Goal: Transaction & Acquisition: Purchase product/service

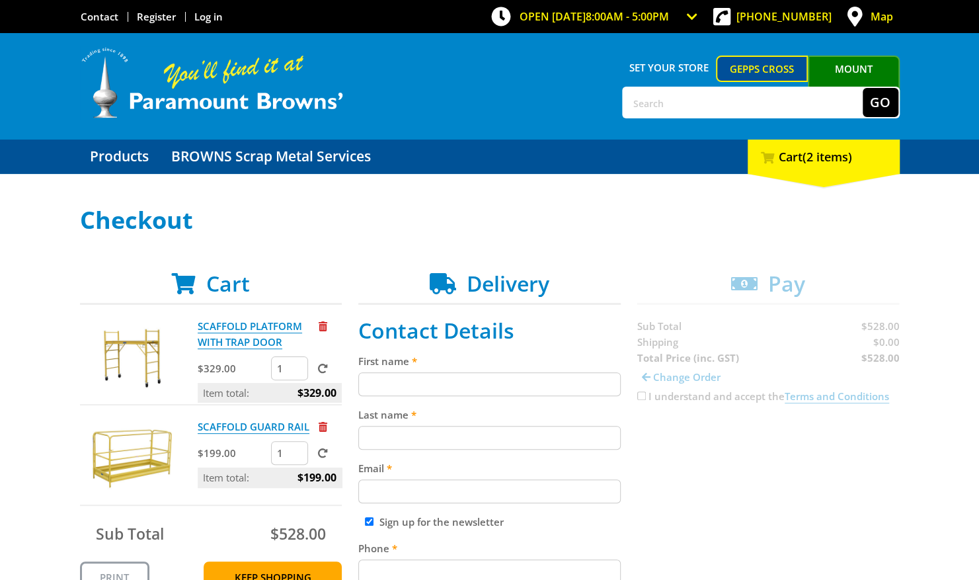
click at [576, 382] on input "First name" at bounding box center [489, 384] width 262 height 24
type input "[PERSON_NAME]"
type input "Crispe"
type input "[EMAIL_ADDRESS][DOMAIN_NAME]"
type input "1414376234"
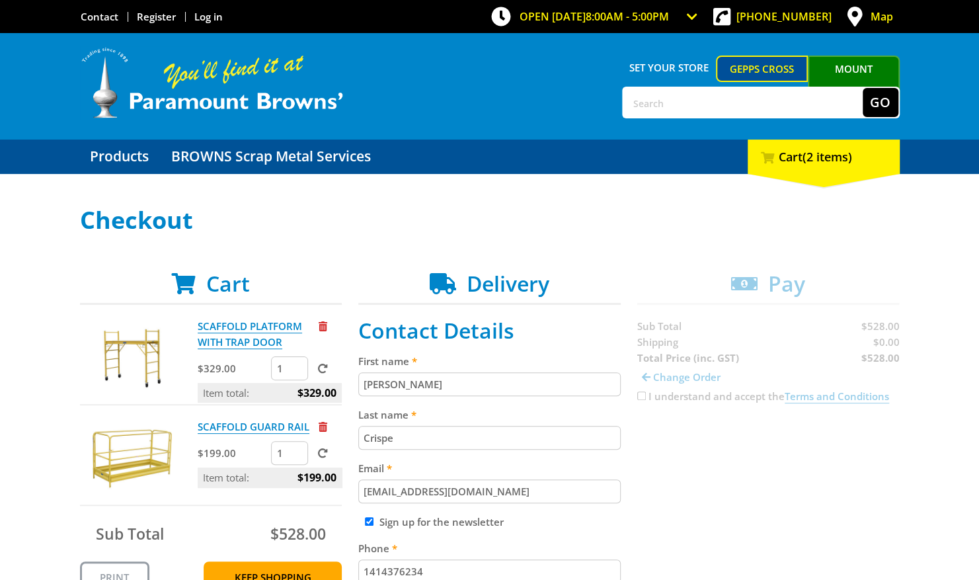
type input "Mt Pleasant bakery & Cafe"
type input "316161"
type input "5118"
type input "[PERSON_NAME]"
type input "GAWLER EAST"
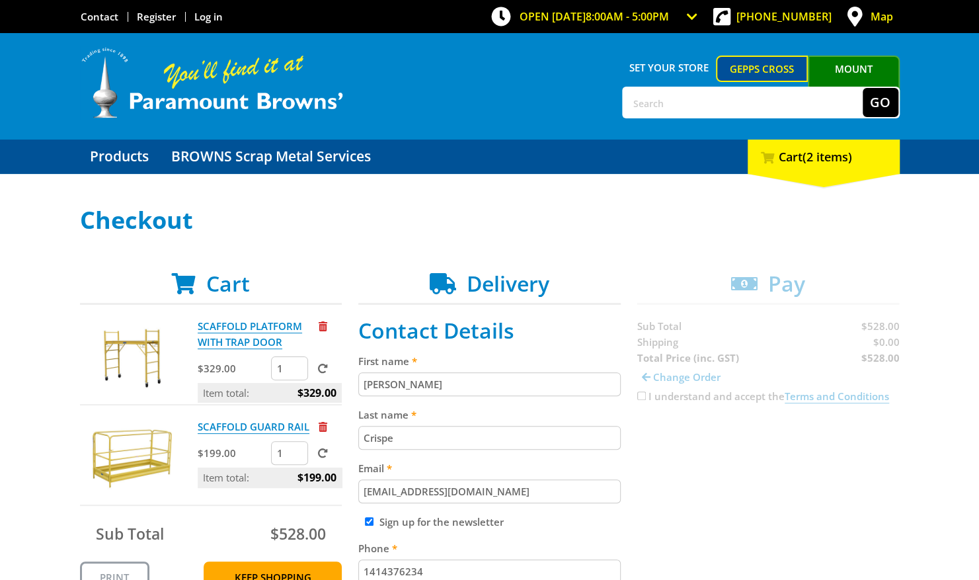
select select "SA"
type input "R"
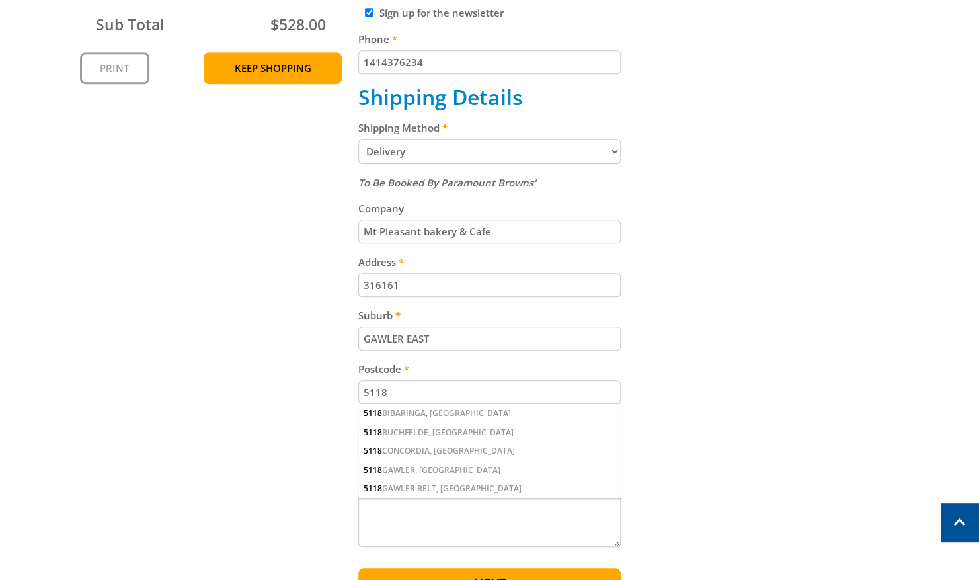
scroll to position [514, 0]
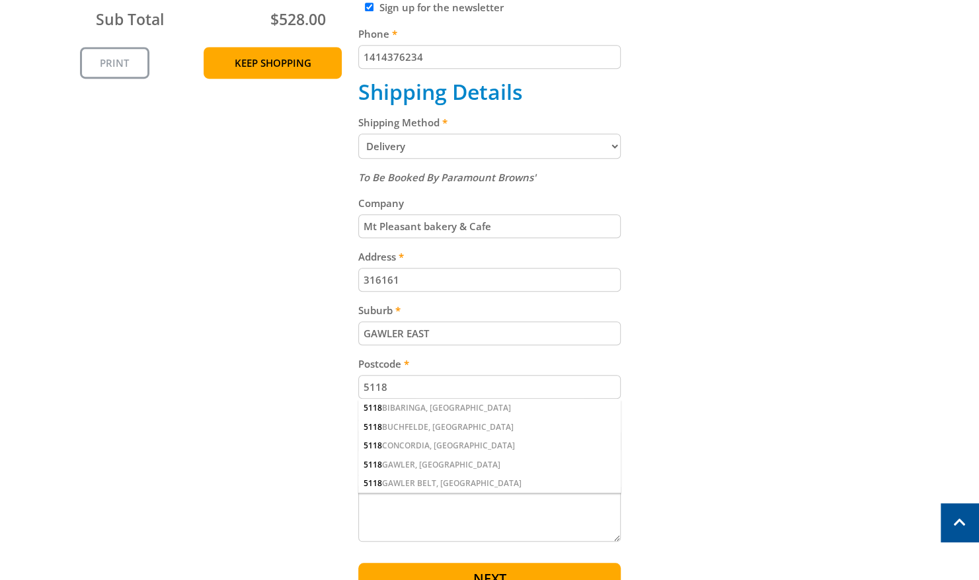
type input "[PERSON_NAME]"
click at [428, 275] on input "316161" at bounding box center [489, 280] width 262 height 24
type input "3"
type input "[STREET_ADDRESS]"
click at [457, 337] on input "GAWLER EAST" at bounding box center [489, 333] width 262 height 24
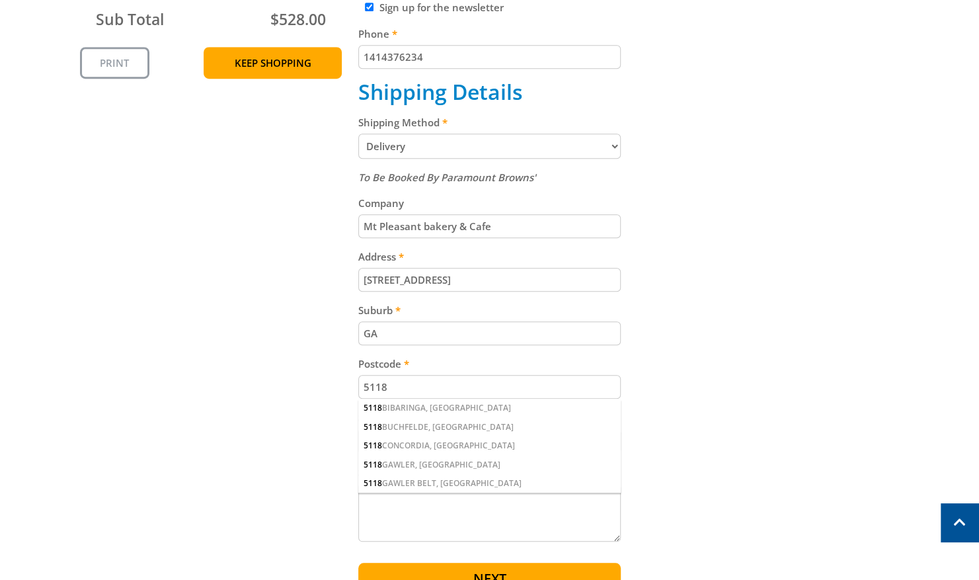
type input "G"
type input "[GEOGRAPHIC_DATA]"
click at [438, 388] on input "5118" at bounding box center [489, 387] width 262 height 24
type input "5235"
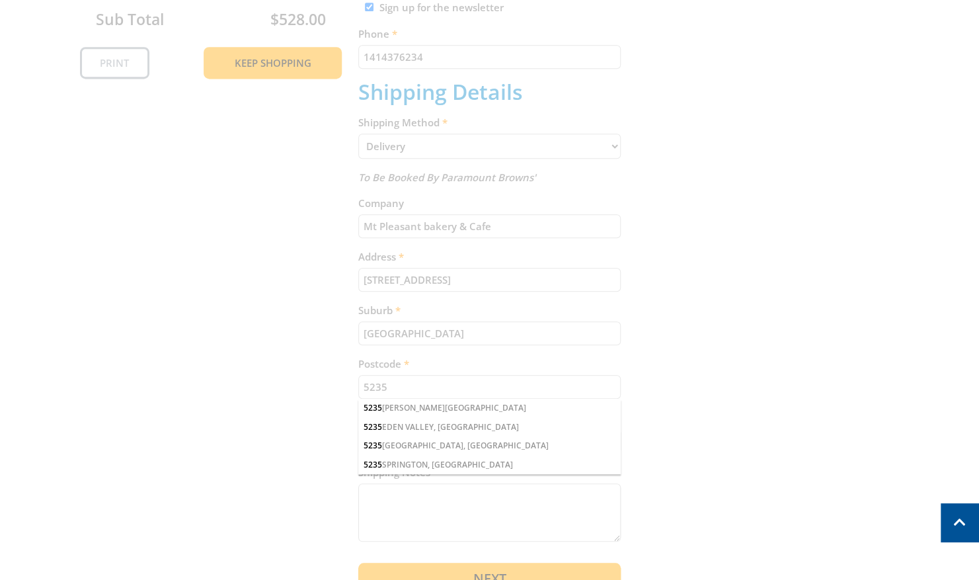
select select "Pickup"
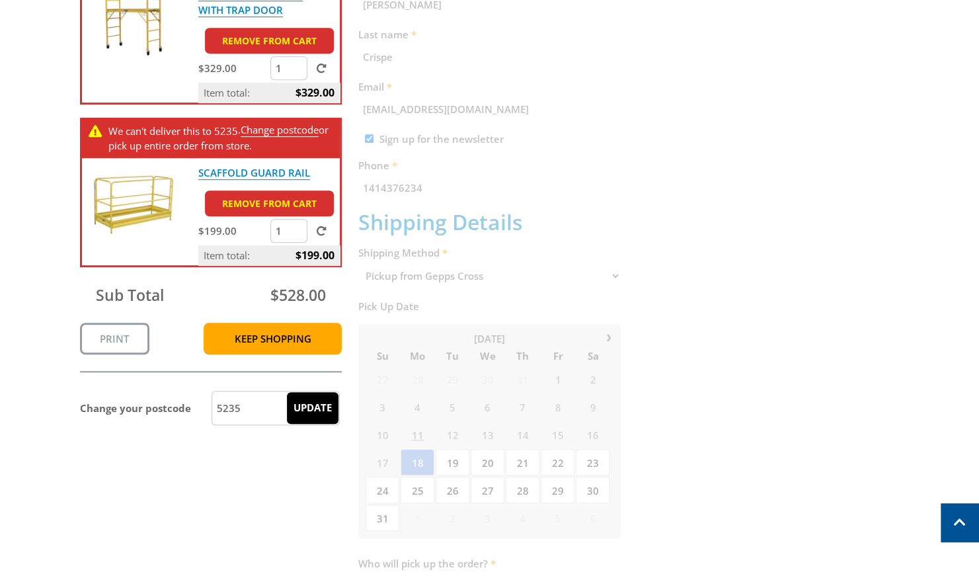
scroll to position [383, 0]
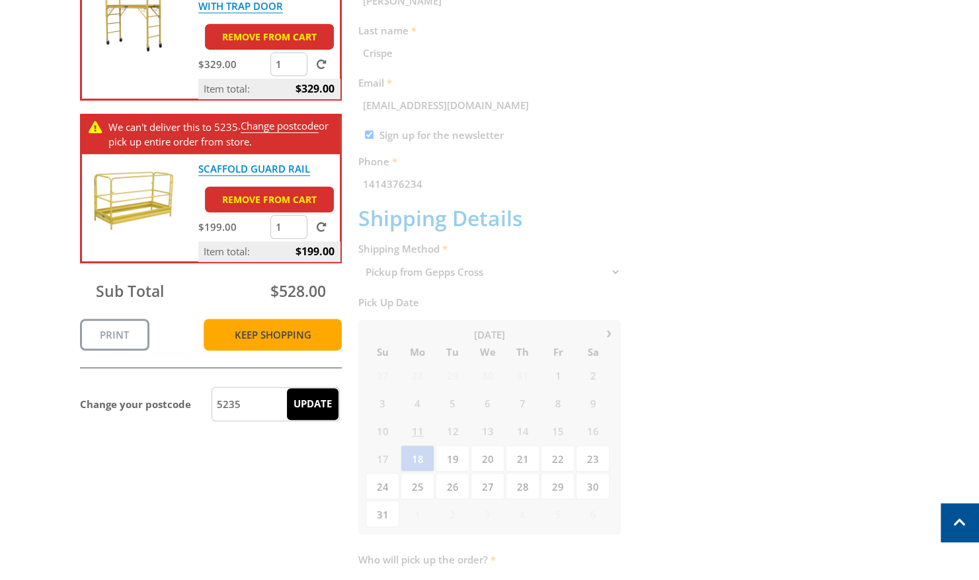
click at [325, 338] on link "Keep Shopping" at bounding box center [273, 335] width 138 height 32
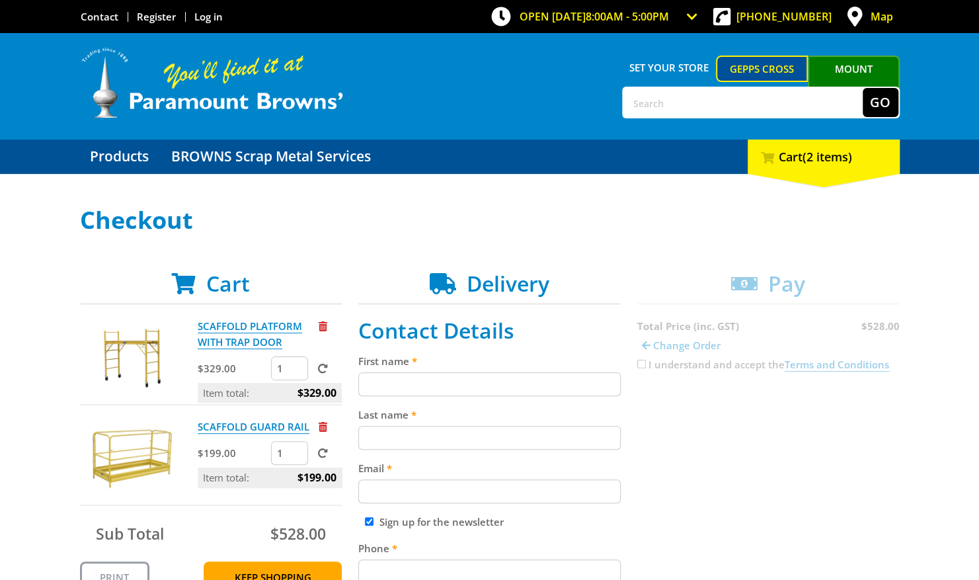
click at [518, 386] on input "First name" at bounding box center [489, 384] width 262 height 24
type input "[PERSON_NAME]"
type input "Crispe"
type input "[EMAIL_ADDRESS][DOMAIN_NAME]"
type input "1414376234"
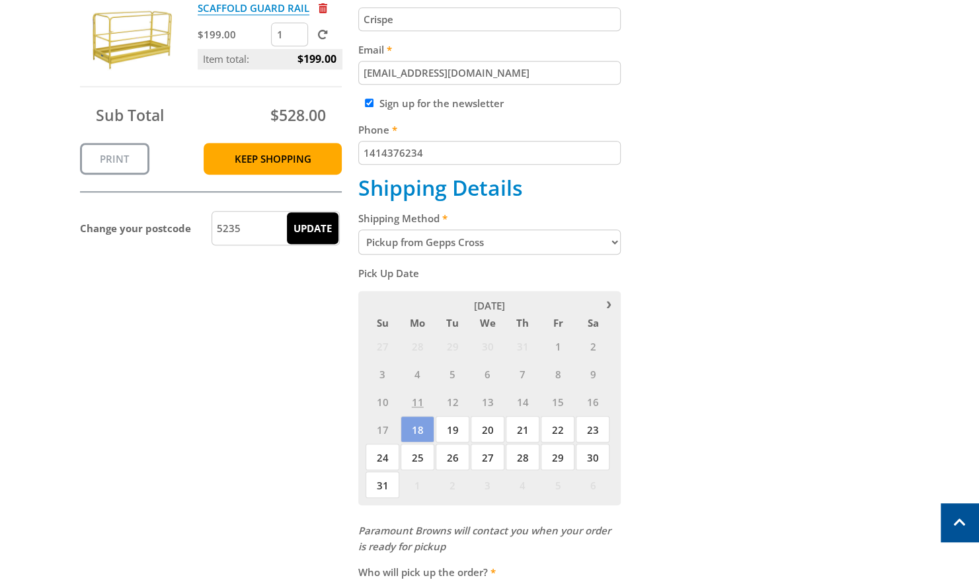
scroll to position [420, 0]
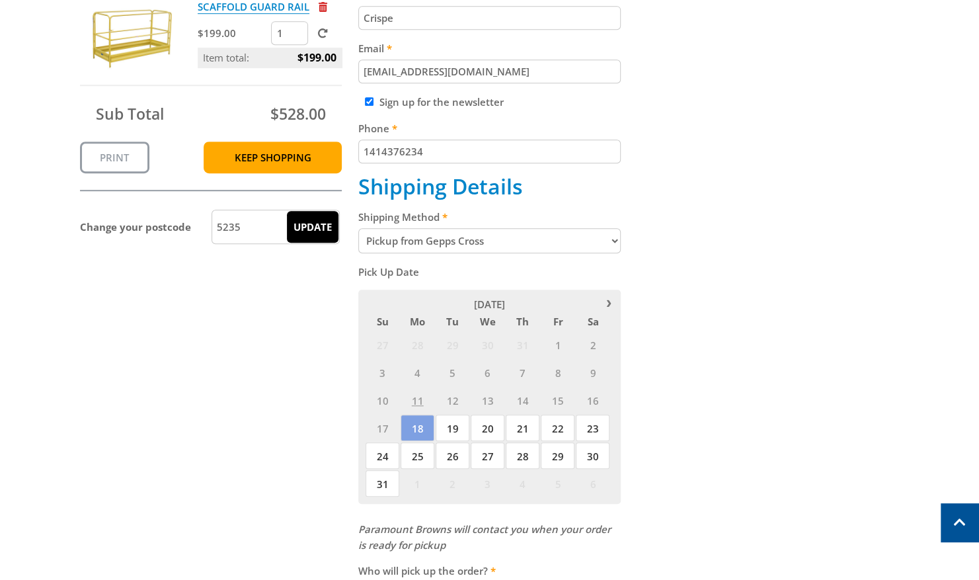
click at [616, 241] on select "Pickup from Gepps Cross Delivery (This order cannot be delivered)" at bounding box center [489, 240] width 262 height 25
click at [358, 228] on select "Pickup from Gepps Cross Delivery (This order cannot be delivered)" at bounding box center [489, 240] width 262 height 25
click at [525, 430] on span "21" at bounding box center [523, 427] width 34 height 26
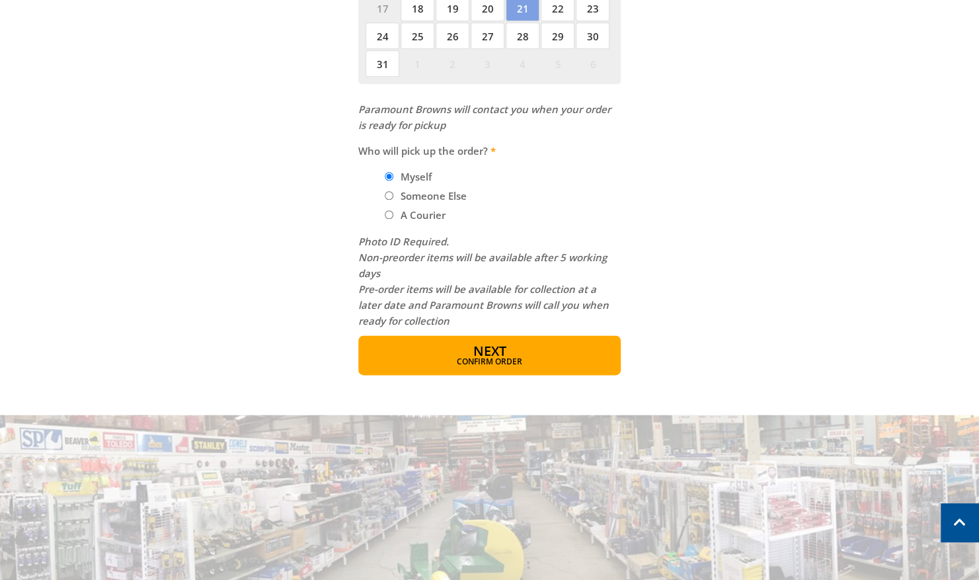
scroll to position [843, 0]
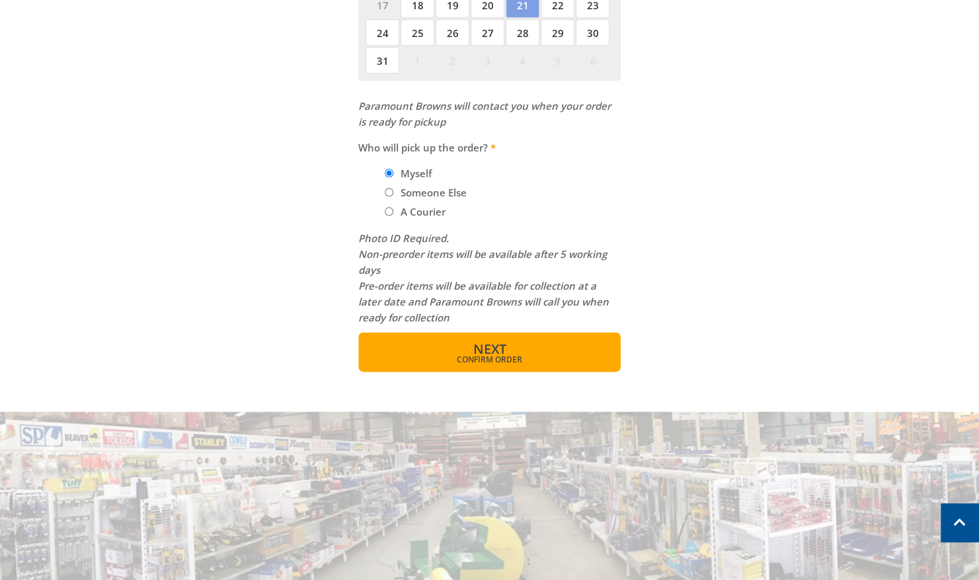
click at [564, 342] on button "Next Confirm order" at bounding box center [489, 352] width 262 height 40
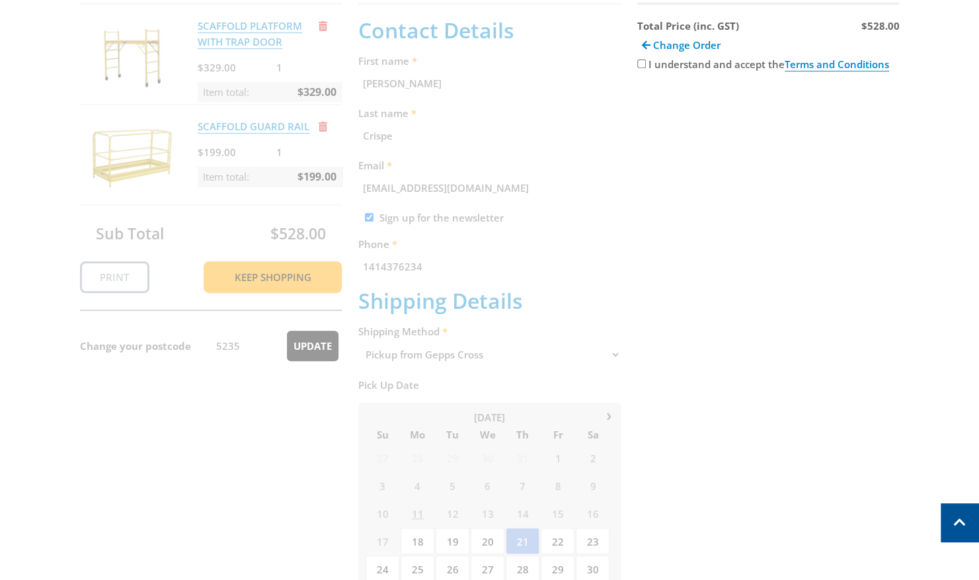
scroll to position [271, 0]
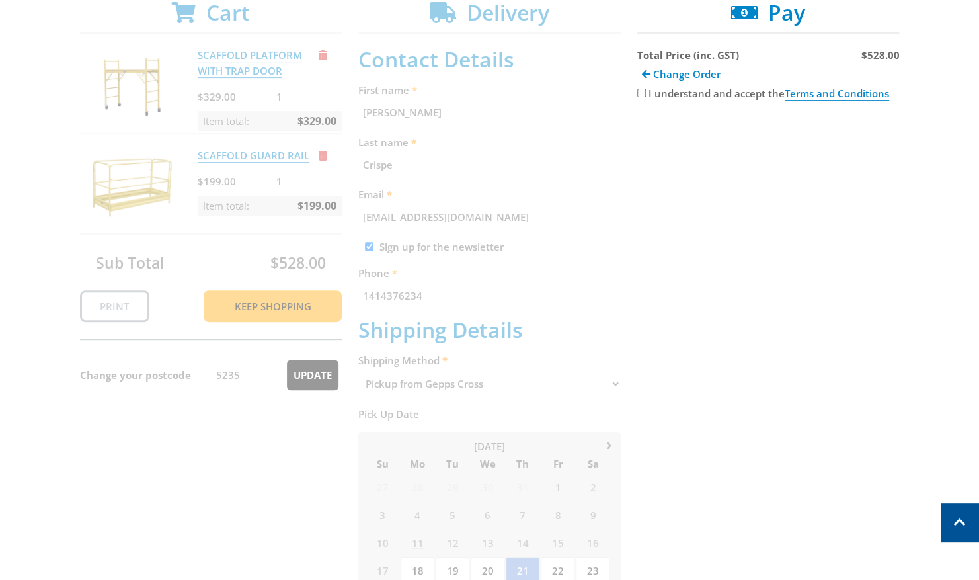
click at [642, 93] on input "I understand and accept the Terms and Conditions" at bounding box center [641, 93] width 9 height 9
checkbox input "true"
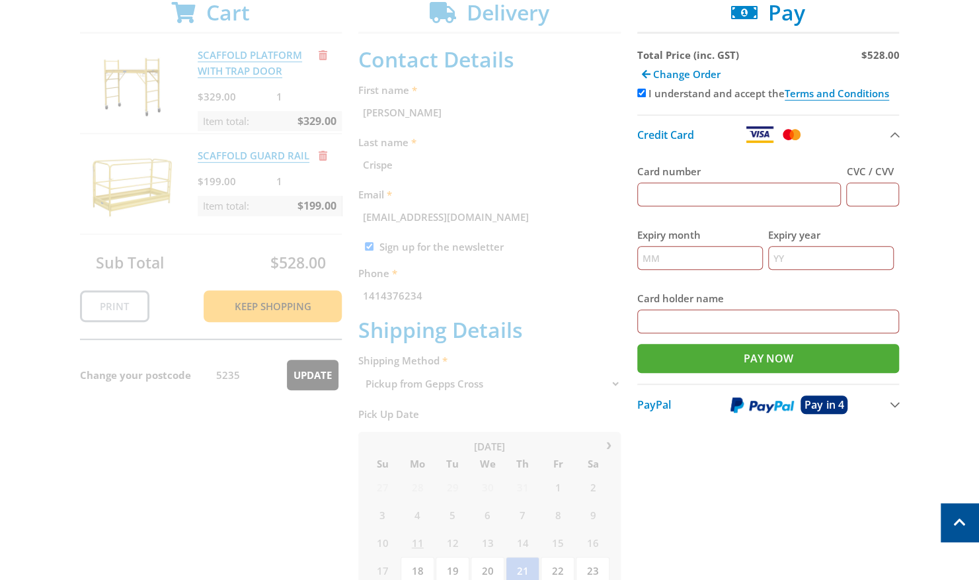
click at [690, 188] on input "Card number" at bounding box center [739, 194] width 204 height 24
type input "4639251017793332"
click at [649, 263] on input "Expiry month" at bounding box center [700, 258] width 126 height 24
type input "12"
click at [781, 259] on input "Expiry year" at bounding box center [831, 258] width 126 height 24
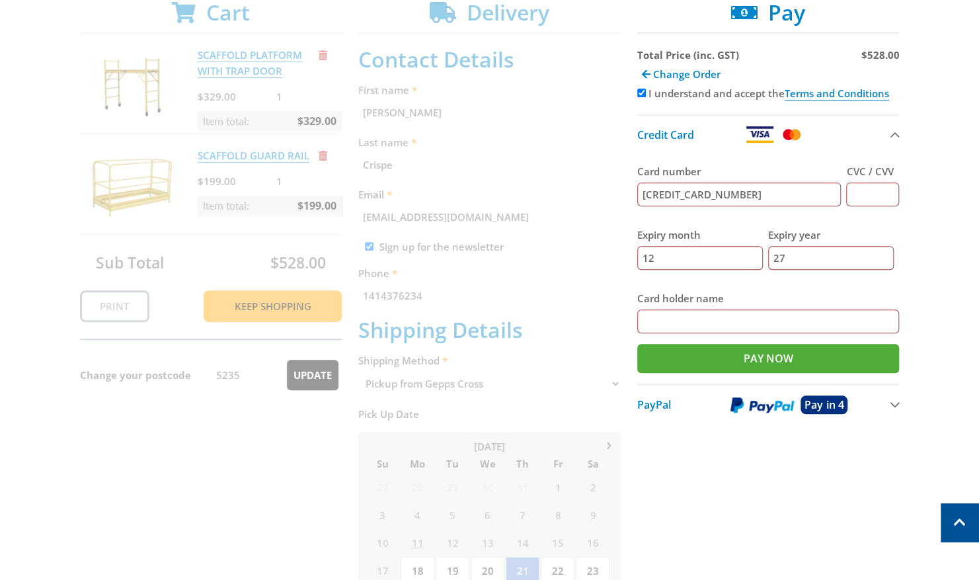
type input "27"
click at [735, 324] on input "Card holder name" at bounding box center [768, 321] width 262 height 24
type input "Tabatha Crispe"
click at [940, 338] on div "Select your Delivery Method Personal Pick up Available in 5 days Courier Pick u…" at bounding box center [489, 436] width 979 height 1001
click at [837, 362] on input "Pay Now" at bounding box center [768, 358] width 262 height 29
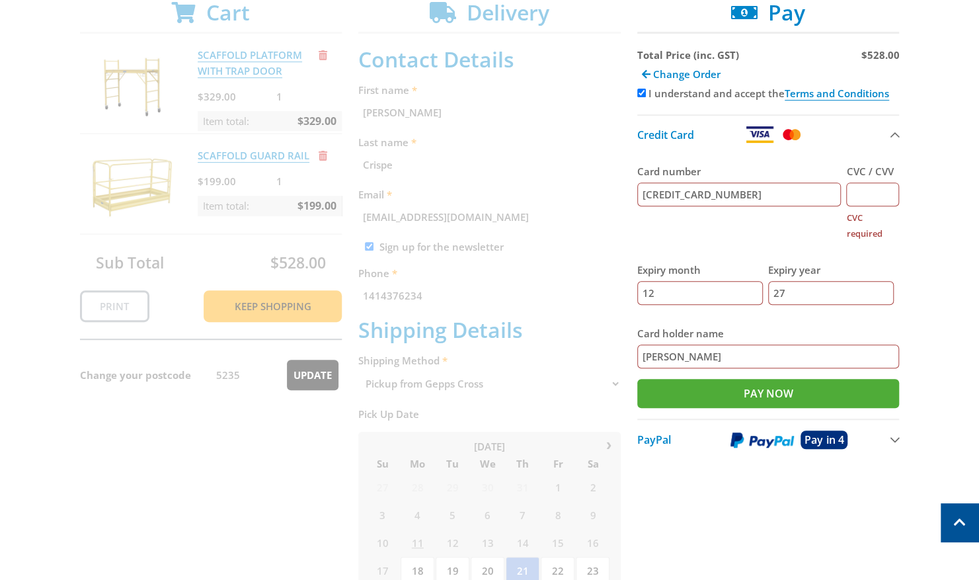
click at [875, 204] on input "CVC / CVV" at bounding box center [872, 194] width 53 height 24
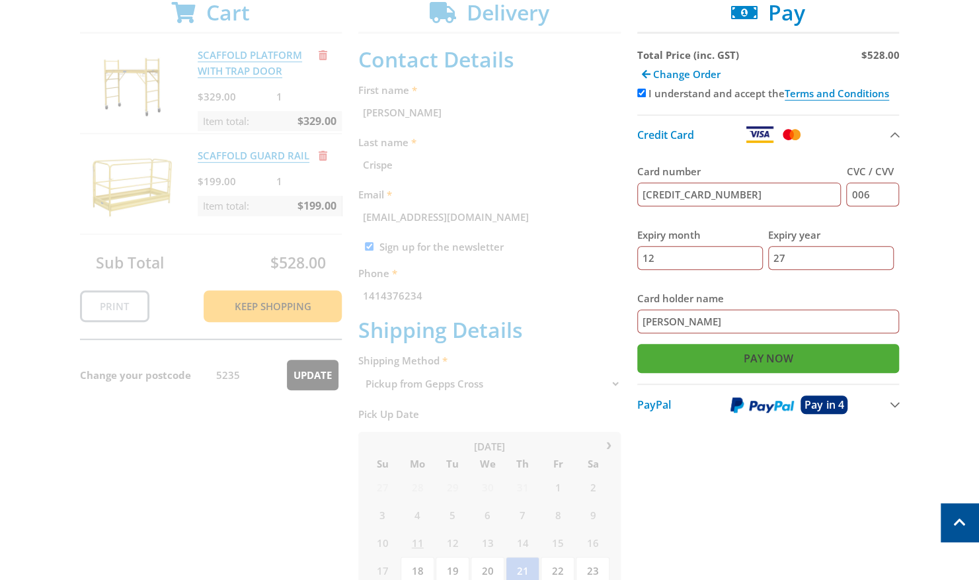
type input "006"
click at [765, 362] on input "Pay Now" at bounding box center [768, 358] width 262 height 29
type input "Paying..."
